Goal: Navigation & Orientation: Find specific page/section

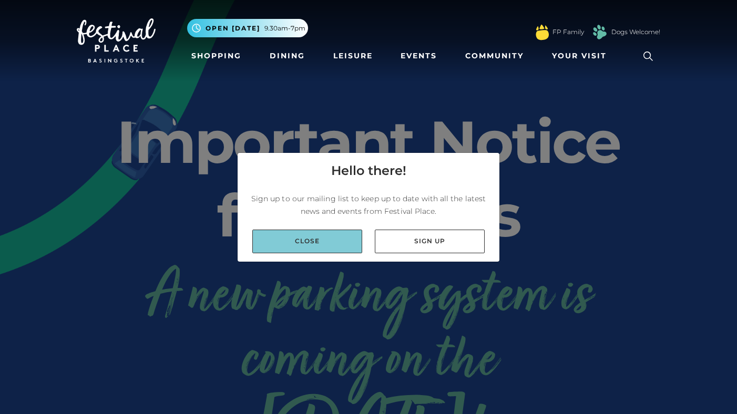
click at [336, 233] on link "Close" at bounding box center [307, 242] width 110 height 24
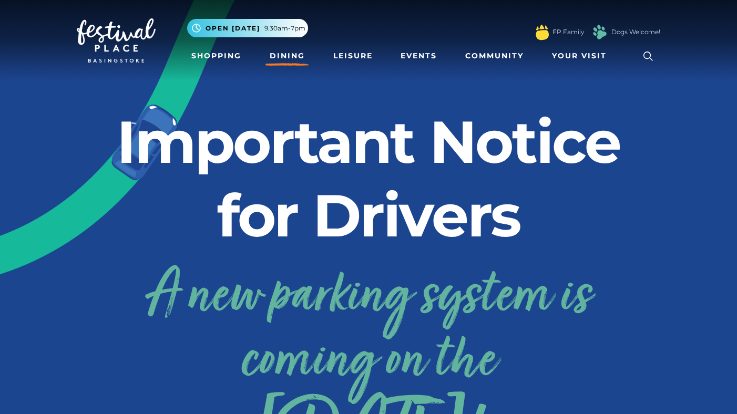
click at [294, 62] on link "Dining" at bounding box center [288, 55] width 44 height 19
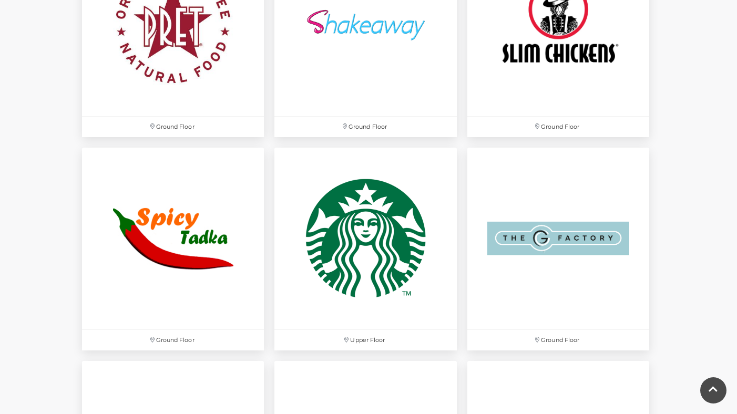
scroll to position [3147, 0]
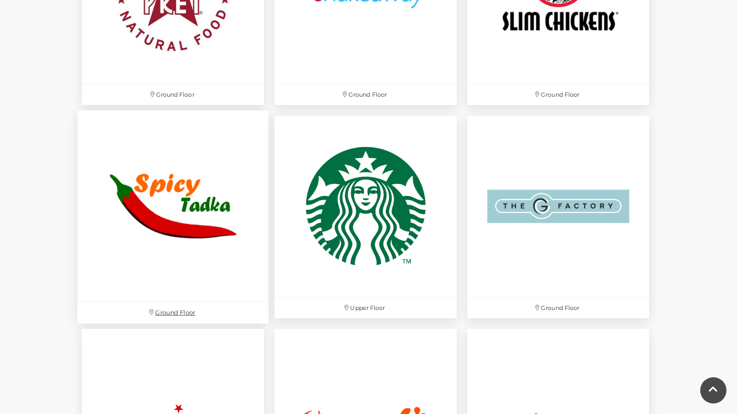
click at [160, 251] on img at bounding box center [172, 205] width 191 height 191
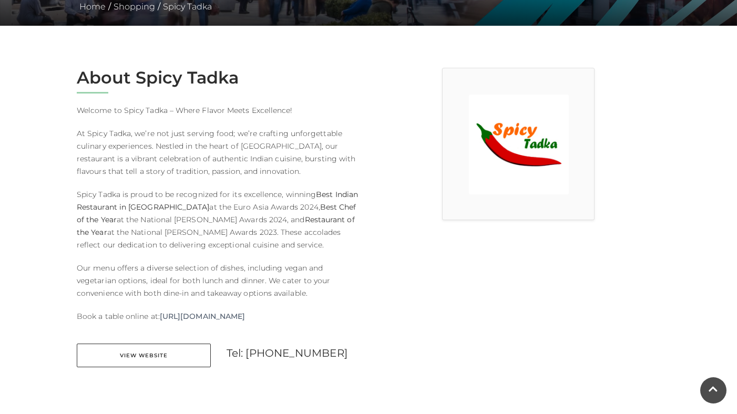
scroll to position [242, 0]
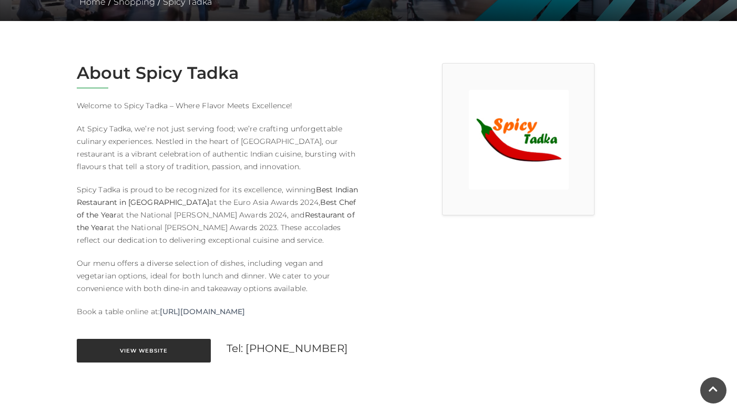
click at [183, 348] on link "View Website" at bounding box center [144, 351] width 134 height 24
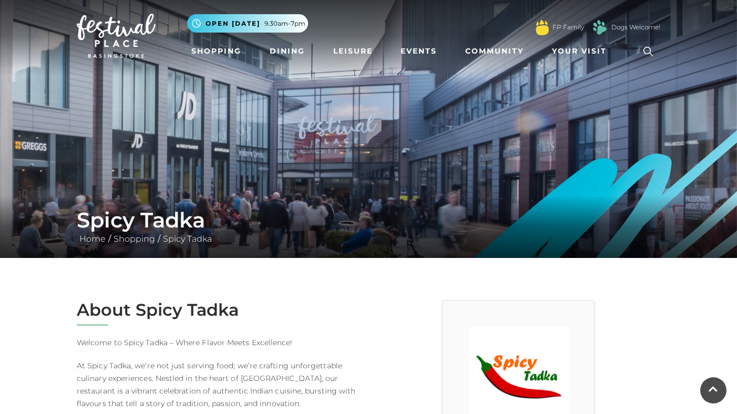
scroll to position [0, 0]
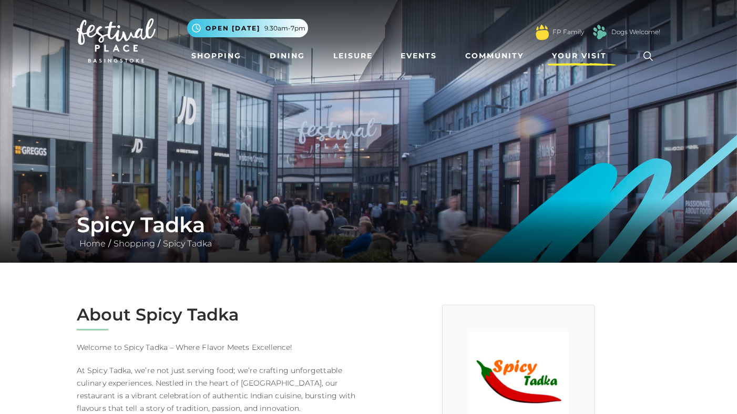
click at [597, 58] on span "Your Visit" at bounding box center [579, 55] width 55 height 11
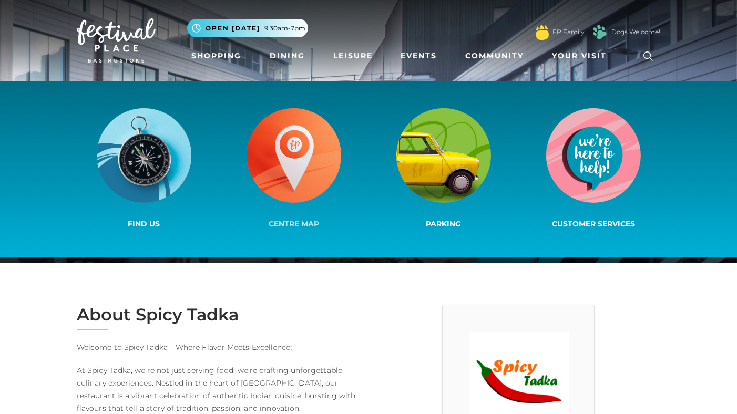
click at [301, 148] on img at bounding box center [294, 155] width 95 height 95
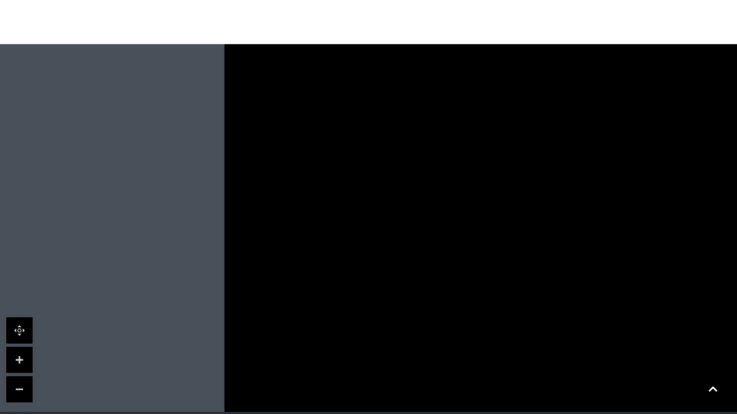
scroll to position [772, 0]
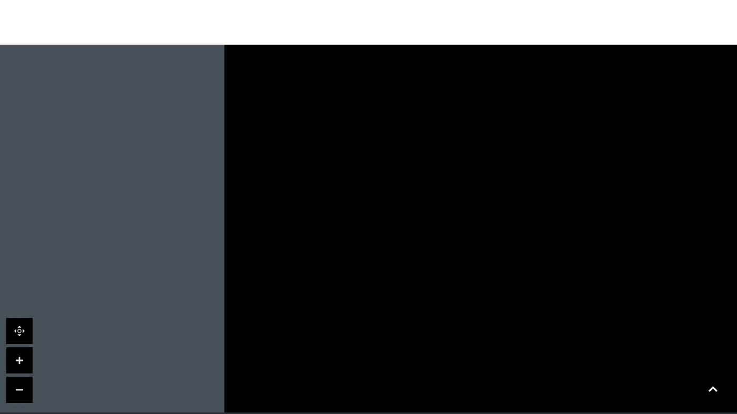
click at [580, 269] on icon at bounding box center [584, 264] width 8 height 11
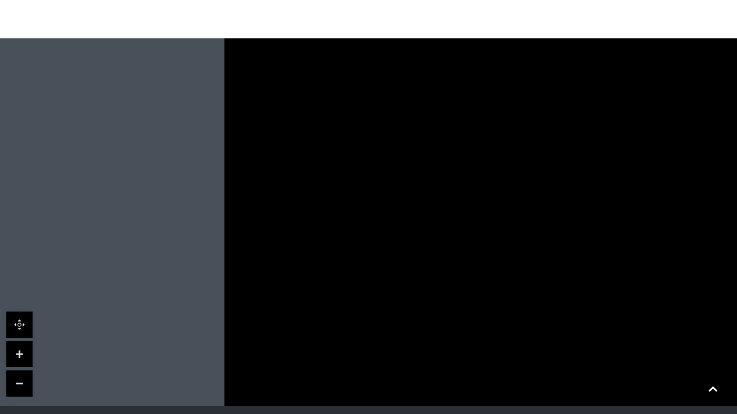
scroll to position [775, 0]
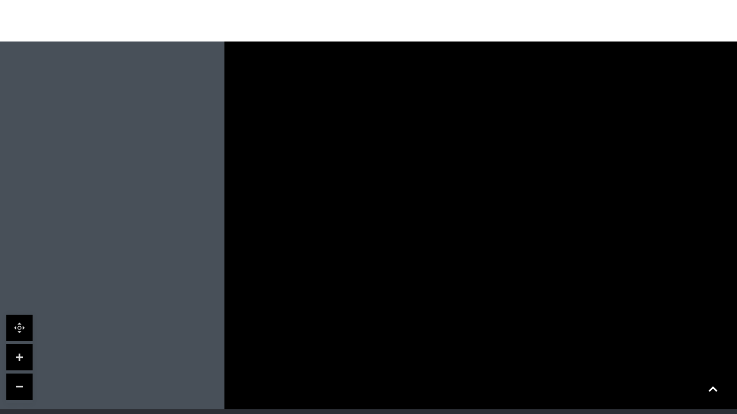
click at [20, 391] on link at bounding box center [19, 387] width 26 height 26
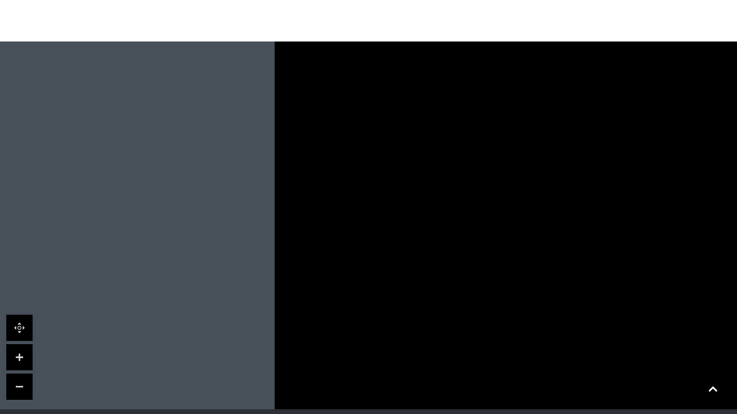
click at [20, 391] on link at bounding box center [19, 387] width 26 height 26
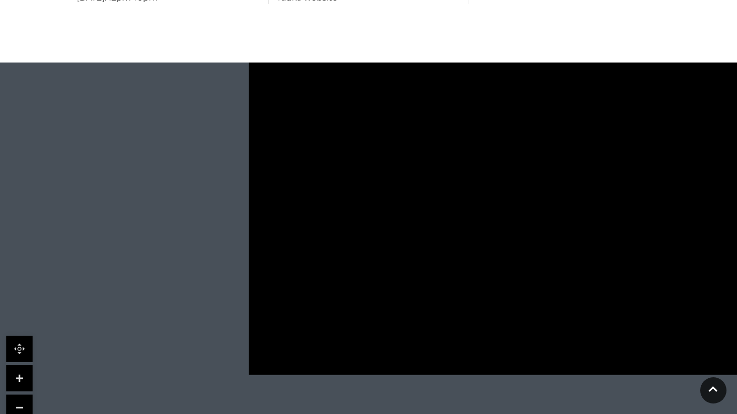
scroll to position [753, 0]
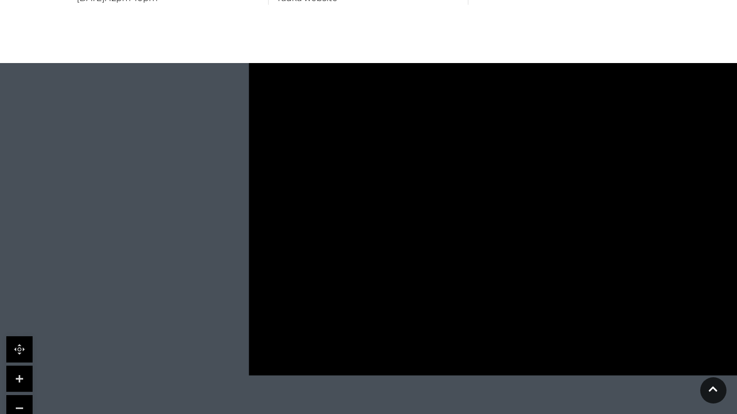
click at [21, 382] on link at bounding box center [19, 379] width 26 height 26
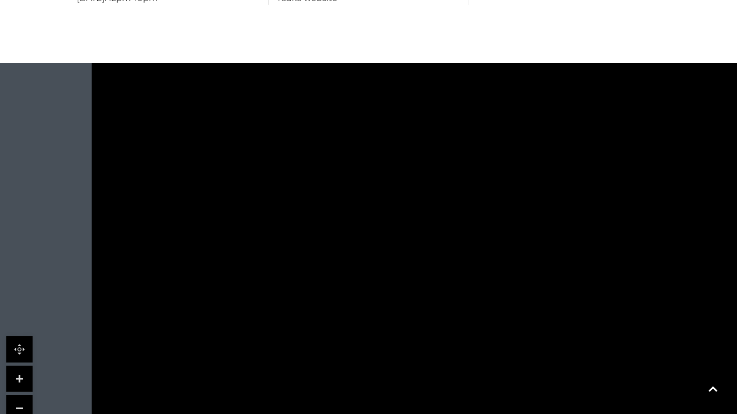
drag, startPoint x: 355, startPoint y: 200, endPoint x: 294, endPoint y: 251, distance: 79.6
click at [294, 251] on rect at bounding box center [276, 232] width 111 height 55
click at [25, 404] on link at bounding box center [19, 408] width 26 height 26
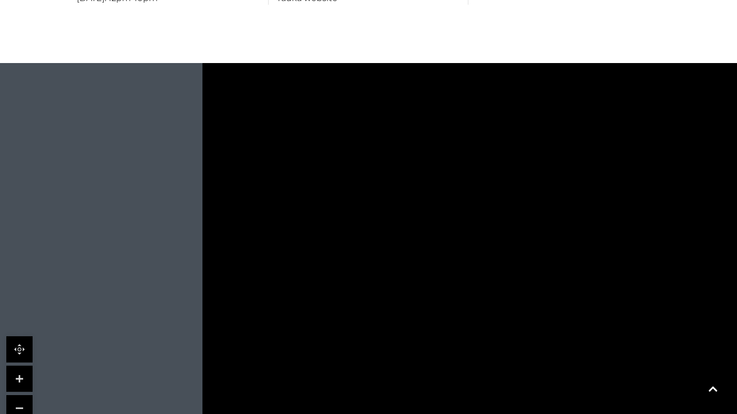
click at [25, 404] on link at bounding box center [19, 408] width 26 height 26
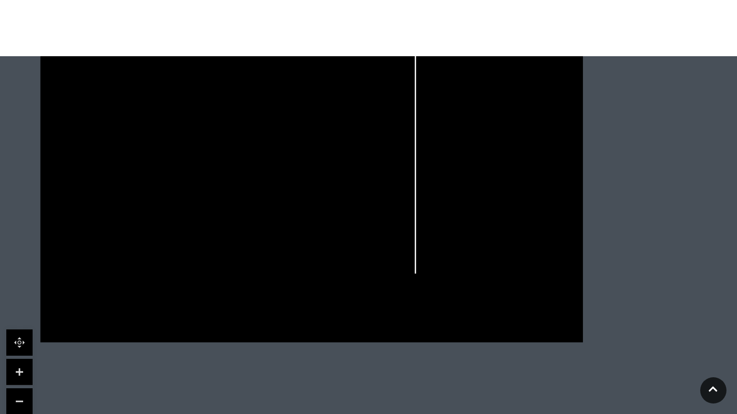
scroll to position [769, 0]
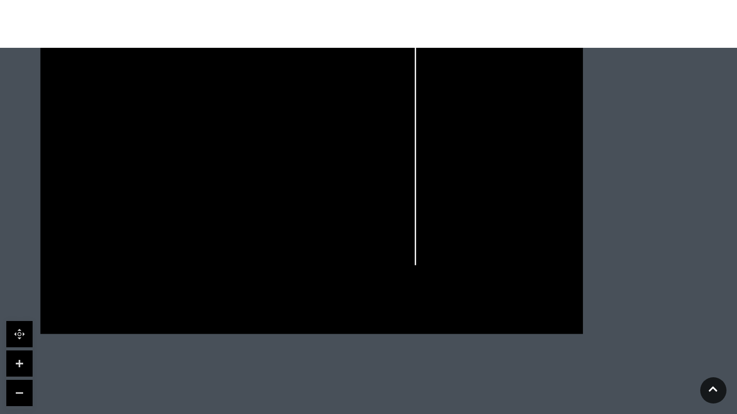
click at [37, 337] on div at bounding box center [311, 142] width 707 height 397
click at [13, 338] on link at bounding box center [19, 334] width 26 height 26
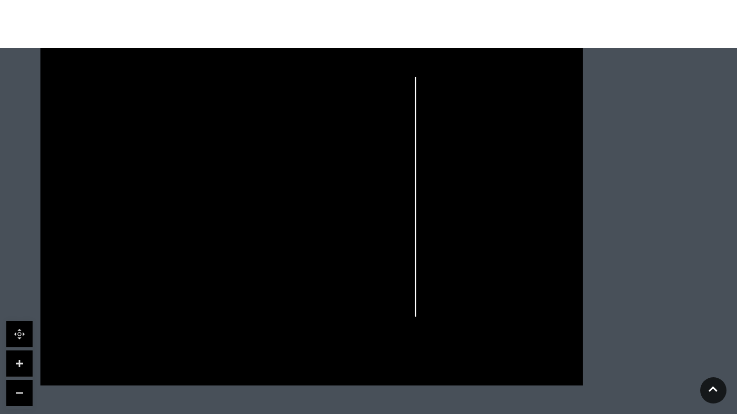
drag, startPoint x: 94, startPoint y: 210, endPoint x: 189, endPoint y: 261, distance: 108.7
click at [190, 261] on icon at bounding box center [312, 194] width 692 height 383
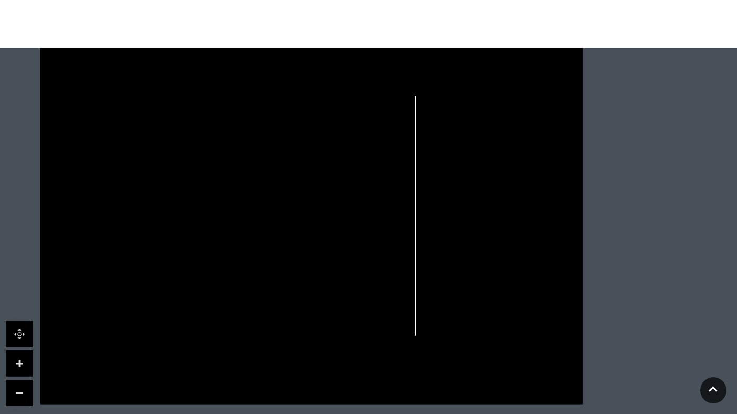
drag, startPoint x: 161, startPoint y: 213, endPoint x: 161, endPoint y: 229, distance: 15.8
click at [161, 229] on polygon at bounding box center [202, 242] width 231 height 268
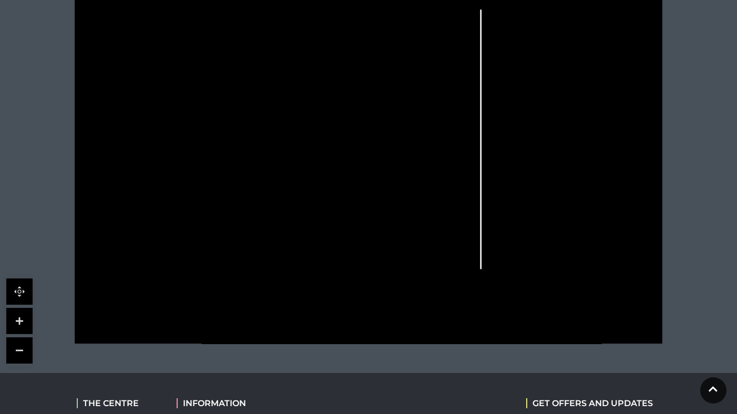
scroll to position [359, 0]
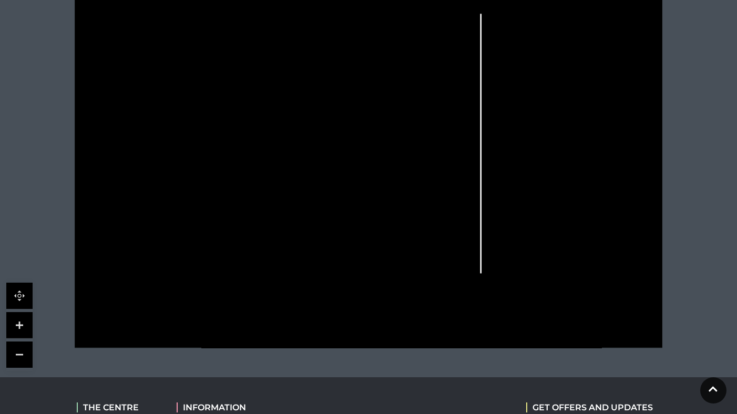
click at [16, 320] on link at bounding box center [19, 325] width 26 height 26
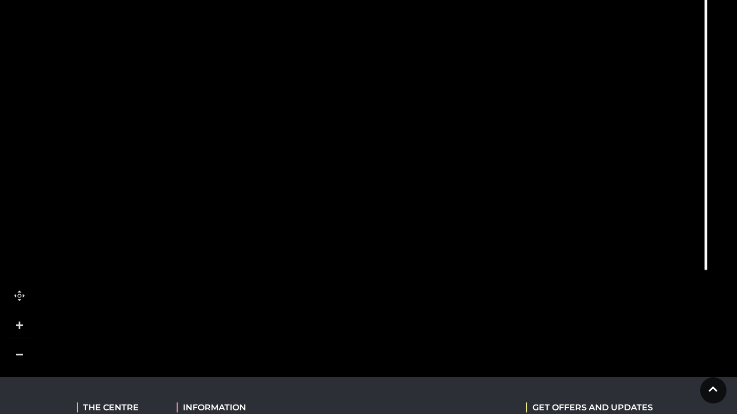
drag, startPoint x: 200, startPoint y: 333, endPoint x: 335, endPoint y: 224, distance: 173.8
click at [335, 224] on icon at bounding box center [503, 31] width 1326 height 746
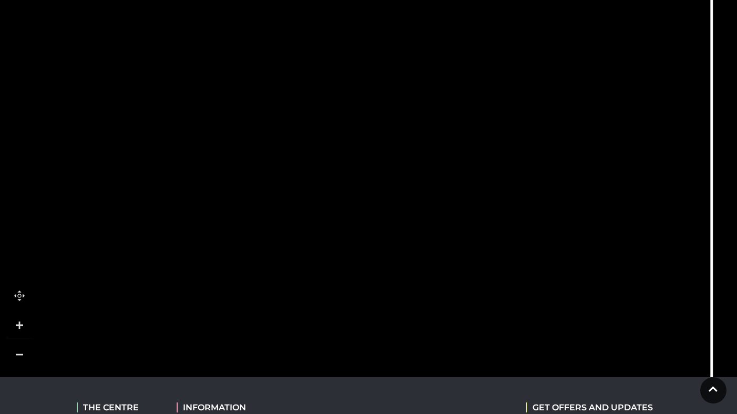
drag, startPoint x: 326, startPoint y: 197, endPoint x: 343, endPoint y: 411, distance: 214.6
click at [343, 412] on body "Skip to Navigation Skip to Content Toggle navigation .st5{fill:none;stroke:#FFF…" at bounding box center [368, 123] width 737 height 965
click at [26, 351] on link at bounding box center [19, 355] width 26 height 26
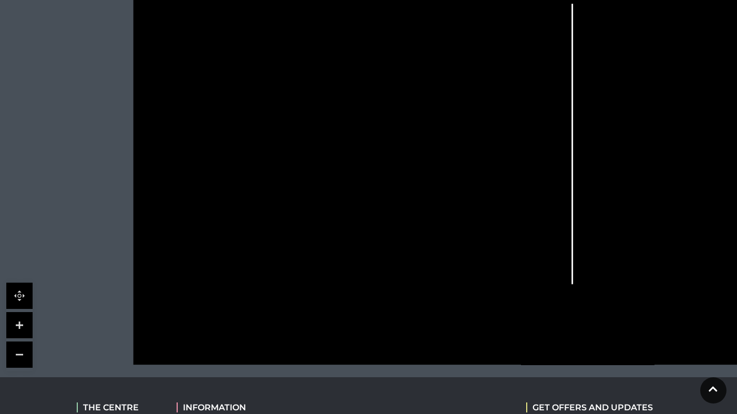
drag, startPoint x: 269, startPoint y: 37, endPoint x: 284, endPoint y: 178, distance: 141.7
click at [286, 185] on g at bounding box center [464, 144] width 552 height 354
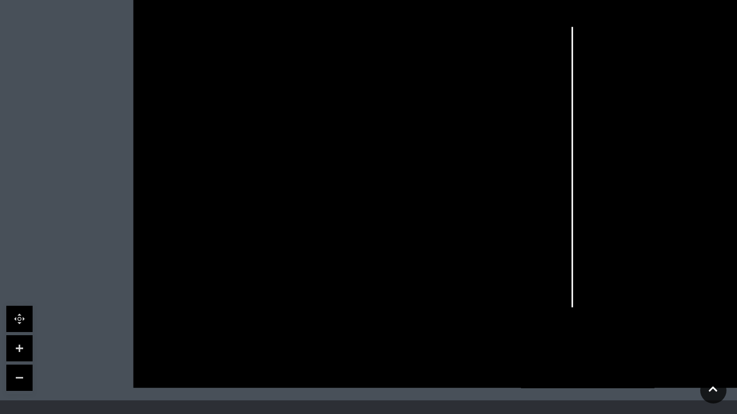
scroll to position [339, 0]
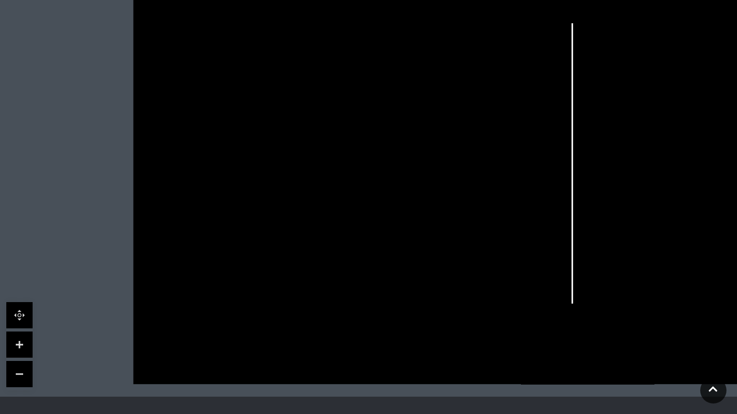
click at [14, 349] on link at bounding box center [19, 345] width 26 height 26
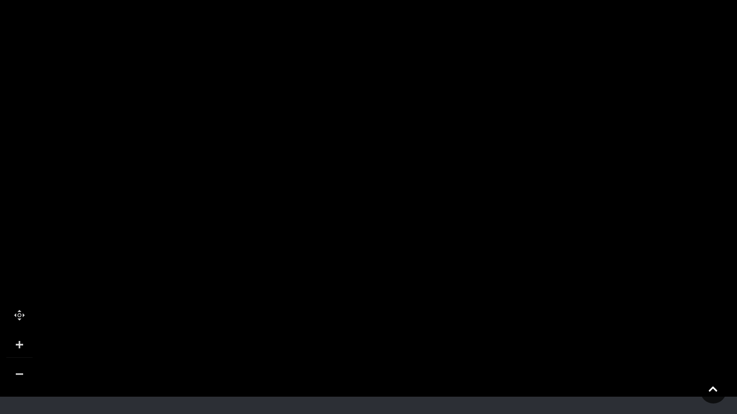
drag, startPoint x: 181, startPoint y: 91, endPoint x: 196, endPoint y: 57, distance: 36.9
click at [196, 57] on polygon at bounding box center [167, 68] width 119 height 66
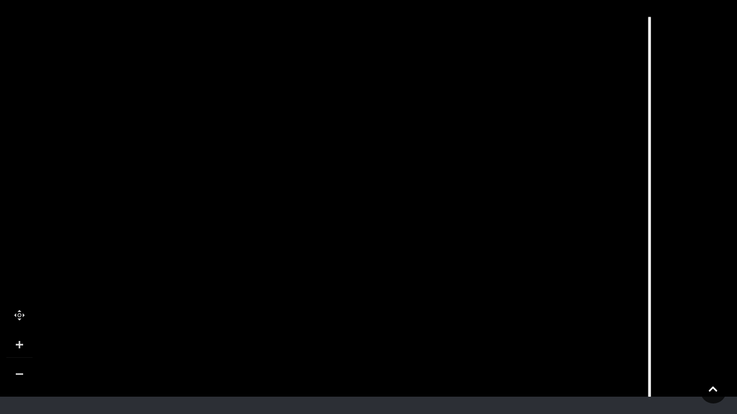
drag, startPoint x: 257, startPoint y: 255, endPoint x: 278, endPoint y: 414, distance: 160.2
click at [278, 414] on body "Skip to Navigation Skip to Content Toggle navigation .st5{fill:none;stroke:#FFF…" at bounding box center [368, 143] width 737 height 965
